Goal: Task Accomplishment & Management: Manage account settings

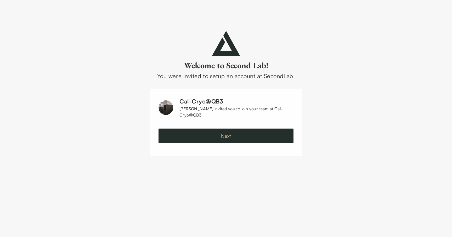
click at [226, 138] on button "Next" at bounding box center [225, 136] width 135 height 15
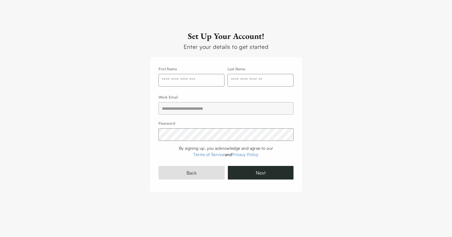
click at [187, 84] on input "text" at bounding box center [191, 80] width 66 height 13
type input "*****"
type input "******"
click at [228, 166] on button "Next" at bounding box center [261, 173] width 66 height 14
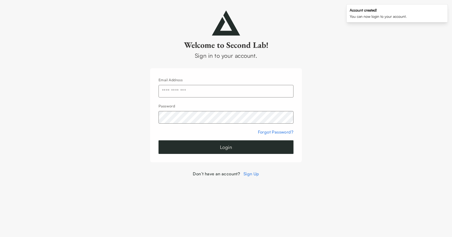
click at [234, 93] on input "text" at bounding box center [225, 91] width 135 height 13
type input "**********"
click at [158, 140] on button "Login" at bounding box center [225, 147] width 135 height 14
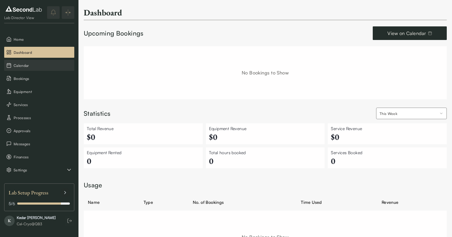
click at [24, 65] on span "Calendar" at bounding box center [43, 65] width 59 height 5
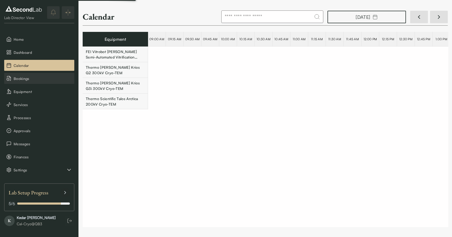
scroll to position [0, 8725]
click at [22, 82] on button "Bookings" at bounding box center [39, 78] width 70 height 11
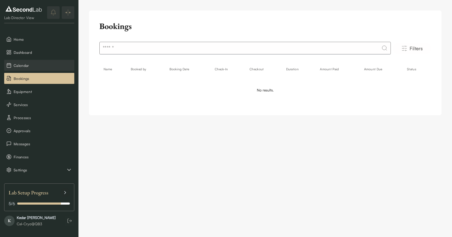
click at [24, 66] on span "Calendar" at bounding box center [43, 65] width 59 height 5
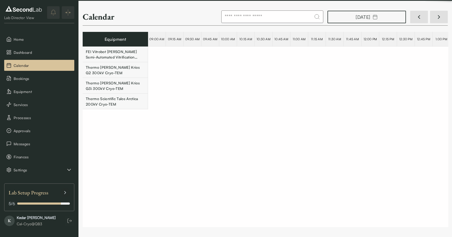
scroll to position [0, 8725]
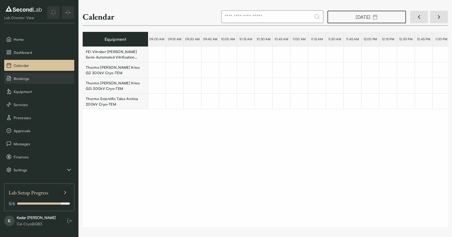
click at [36, 81] on button "Bookings" at bounding box center [39, 78] width 70 height 11
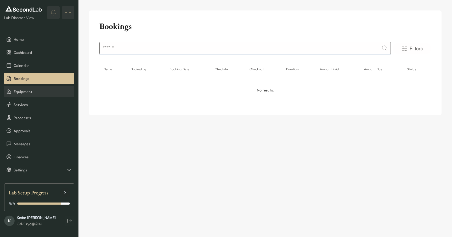
click at [32, 93] on span "Equipment" at bounding box center [43, 91] width 59 height 5
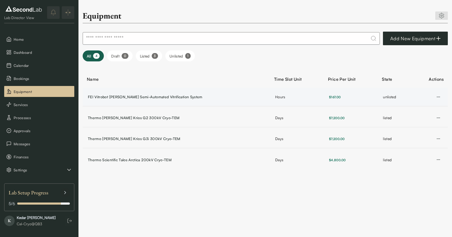
click at [386, 100] on td "unlisted" at bounding box center [394, 97] width 35 height 19
click at [438, 119] on icon "button" at bounding box center [438, 118] width 4 height 4
click at [414, 128] on icon at bounding box center [414, 128] width 4 height 4
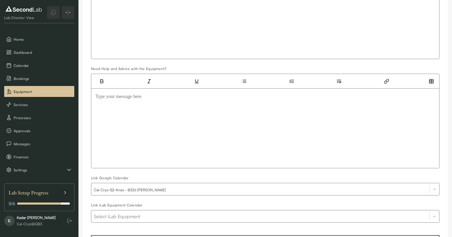
scroll to position [591, 0]
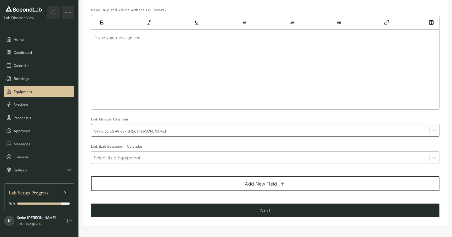
click at [226, 155] on div at bounding box center [260, 158] width 333 height 8
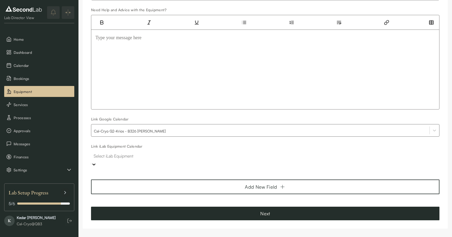
click at [226, 155] on div at bounding box center [265, 155] width 343 height 7
click at [38, 41] on span "Home" at bounding box center [43, 39] width 59 height 5
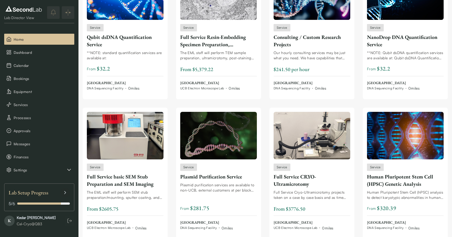
scroll to position [1075, 0]
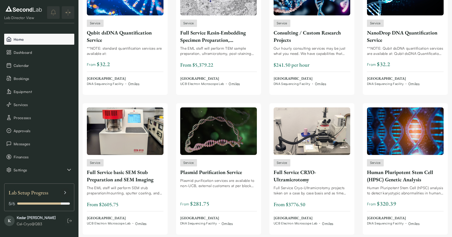
click at [44, 39] on span "Home" at bounding box center [43, 39] width 59 height 5
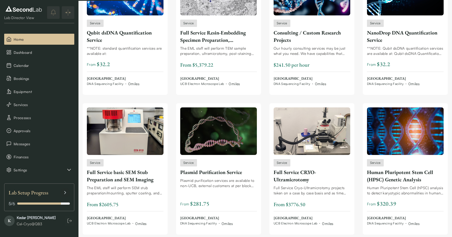
scroll to position [0, 0]
